Goal: Information Seeking & Learning: Learn about a topic

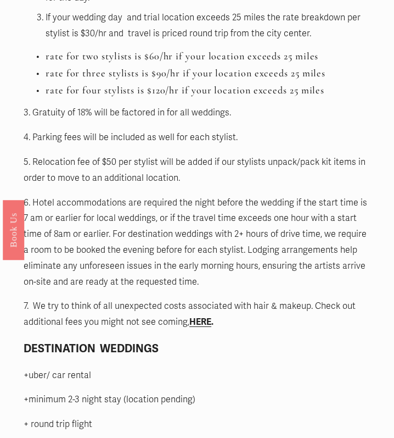
scroll to position [1313, 0]
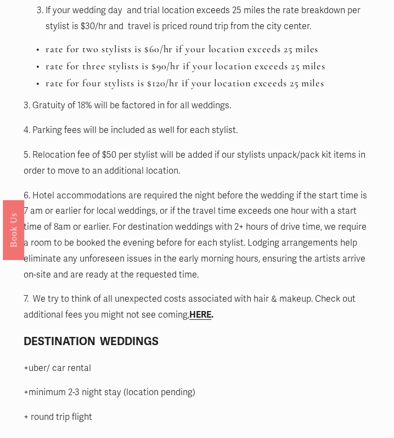
click at [198, 309] on strong "HERE" at bounding box center [200, 314] width 22 height 11
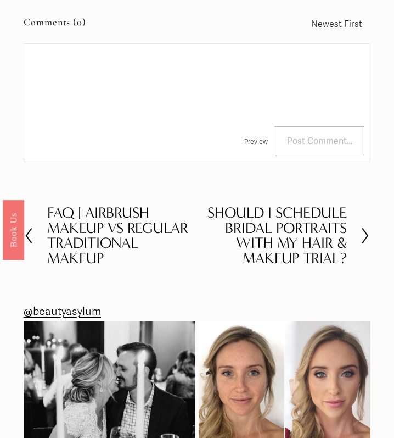
scroll to position [2279, 0]
